Goal: Information Seeking & Learning: Find specific fact

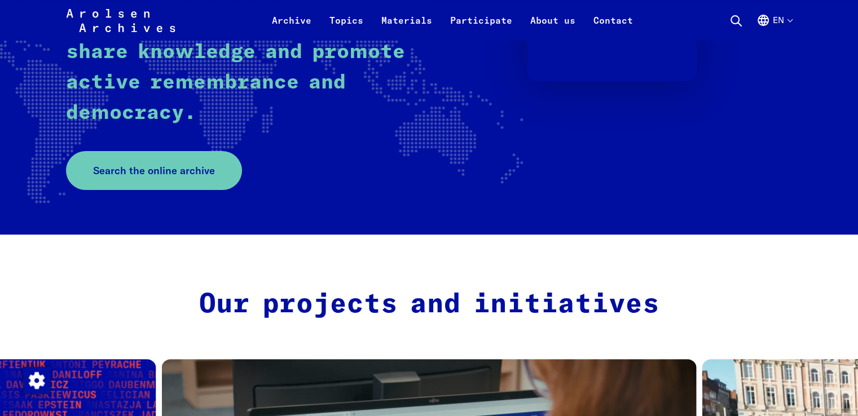
scroll to position [290, 0]
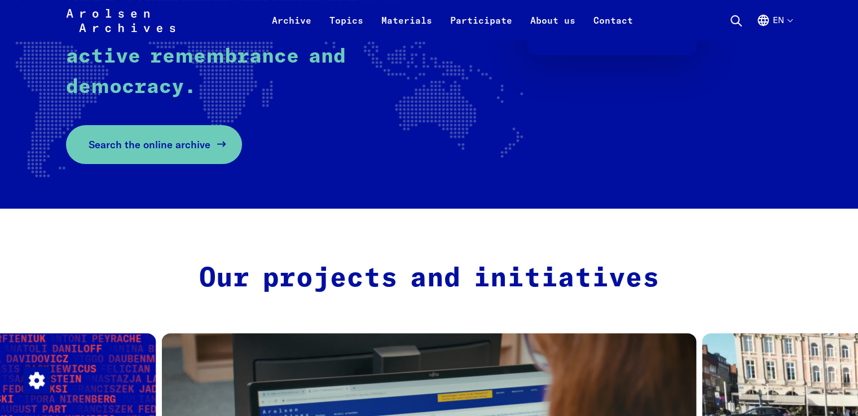
click at [198, 140] on span "Search the online archive" at bounding box center [150, 144] width 122 height 15
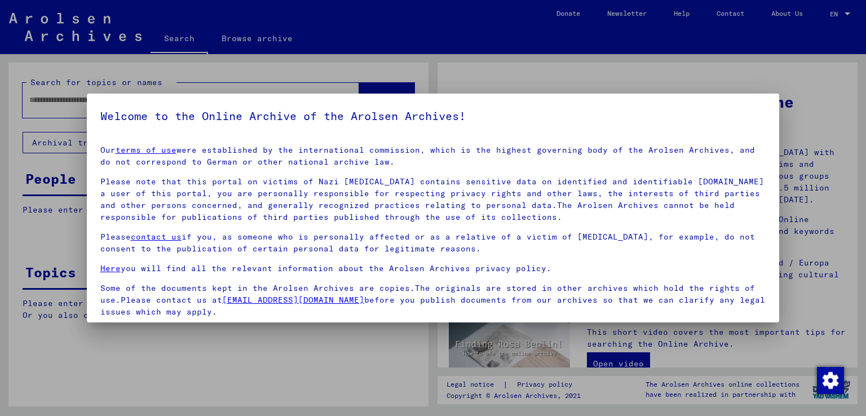
scroll to position [84, 0]
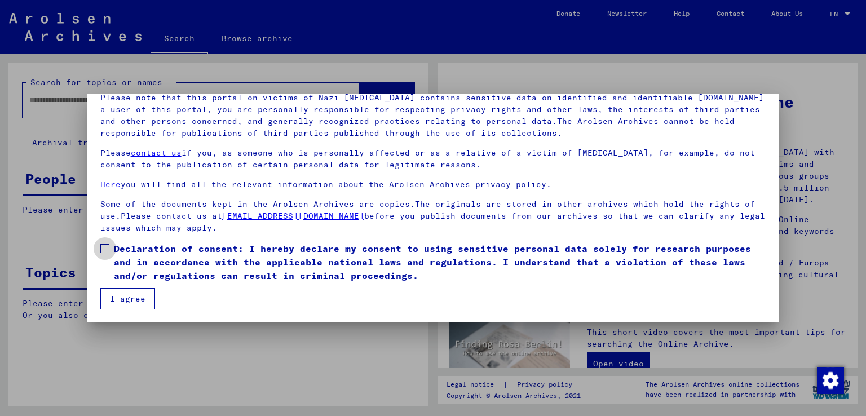
click at [105, 249] on span at bounding box center [104, 248] width 9 height 9
click at [120, 292] on button "I agree" at bounding box center [127, 298] width 55 height 21
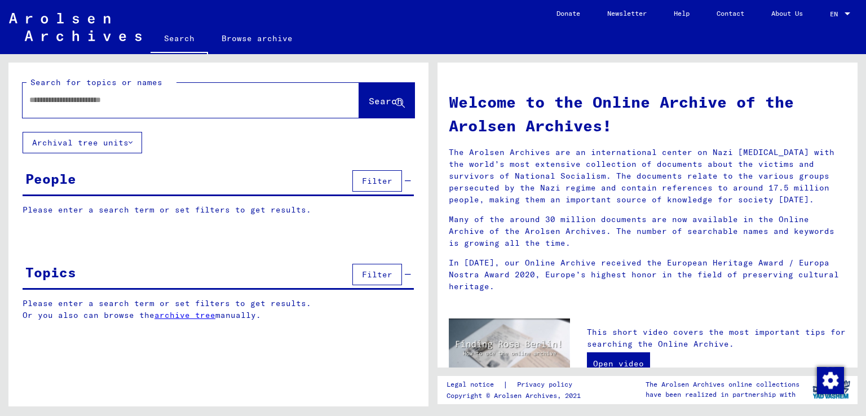
click at [264, 99] on input "text" at bounding box center [177, 100] width 296 height 12
type input "**********"
click at [359, 97] on button "Search" at bounding box center [386, 100] width 55 height 35
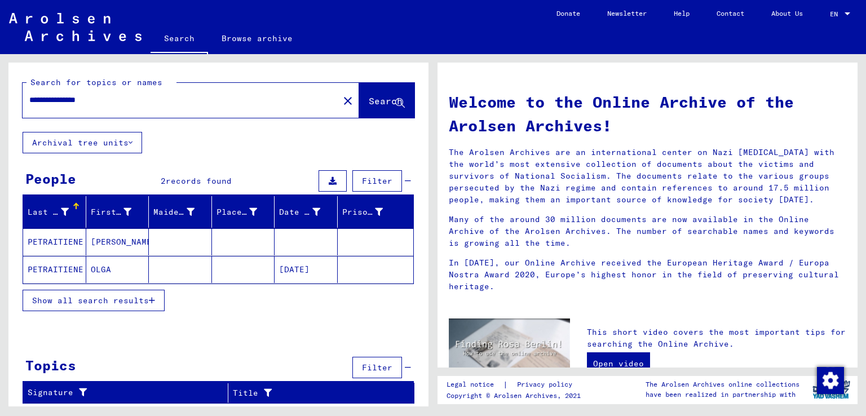
click at [93, 273] on mat-cell "OLGA" at bounding box center [117, 269] width 63 height 27
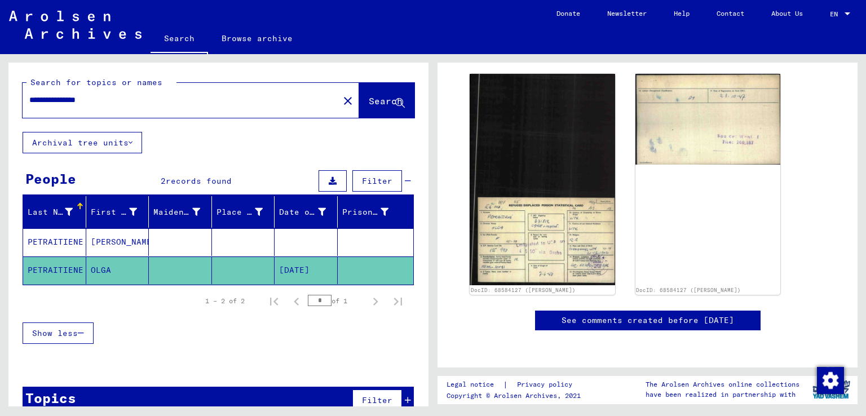
scroll to position [548, 0]
click at [341, 102] on mat-icon "close" at bounding box center [348, 101] width 14 height 14
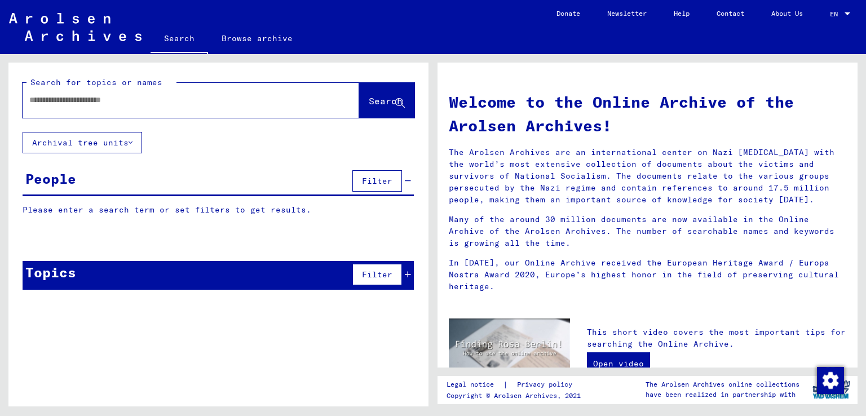
click at [282, 96] on input "text" at bounding box center [177, 100] width 296 height 12
type input "****"
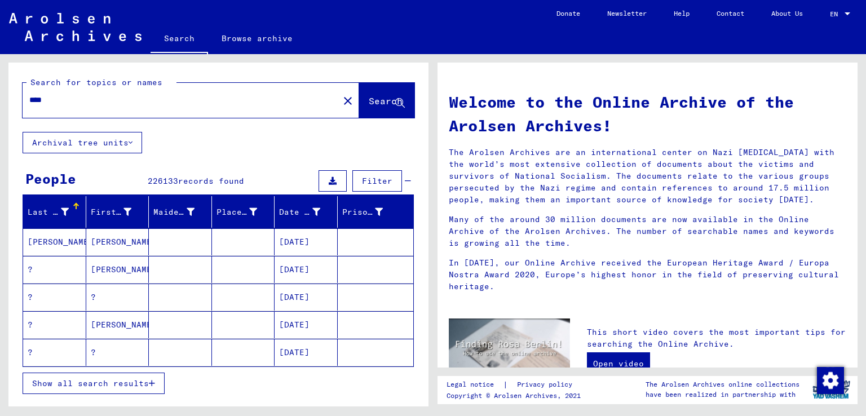
click at [156, 240] on mat-cell at bounding box center [180, 241] width 63 height 27
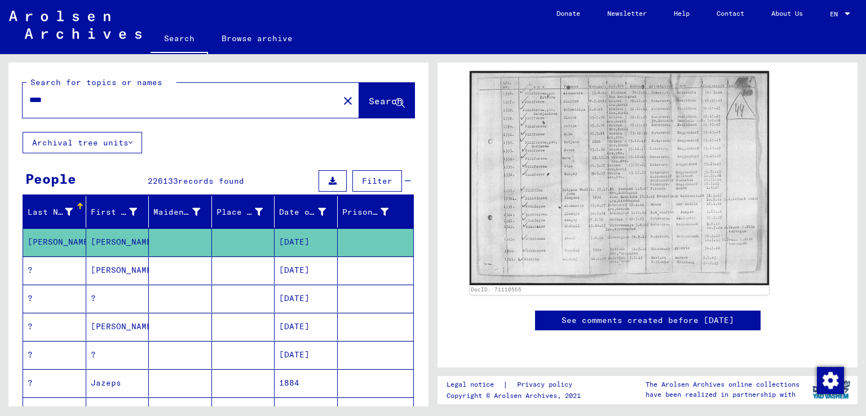
scroll to position [458, 0]
